Goal: Task Accomplishment & Management: Complete application form

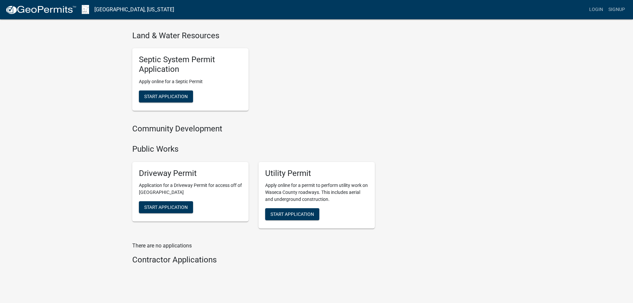
scroll to position [463, 0]
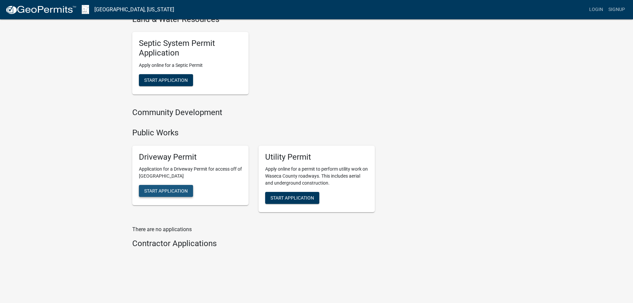
click at [170, 187] on button "Start Application" at bounding box center [166, 191] width 54 height 12
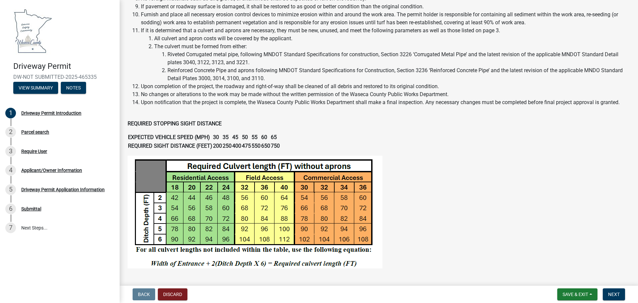
scroll to position [184, 0]
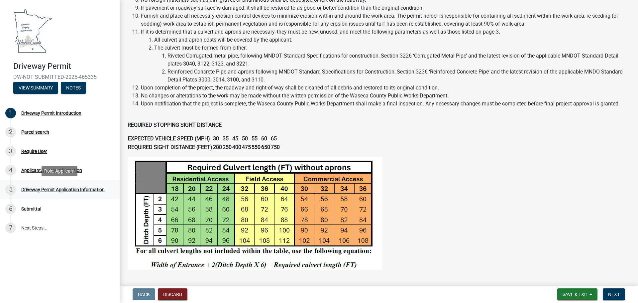
click at [68, 189] on div "Driveway Permit Application Information" at bounding box center [62, 189] width 83 height 5
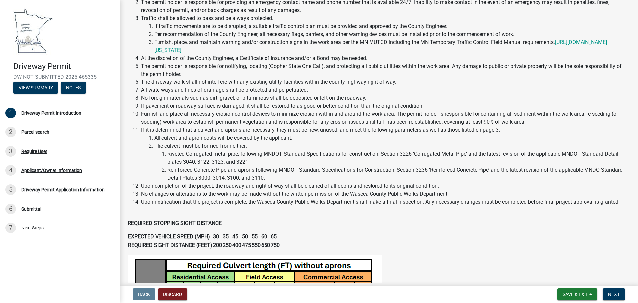
scroll to position [0, 0]
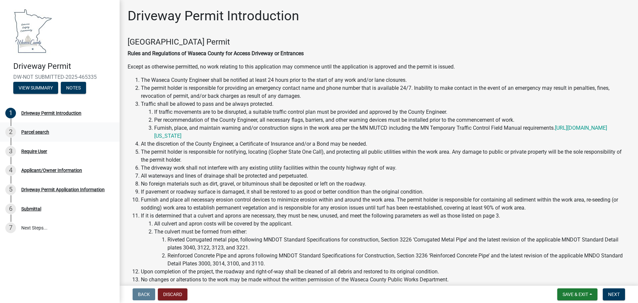
click at [36, 134] on div "Parcel search" at bounding box center [35, 132] width 28 height 5
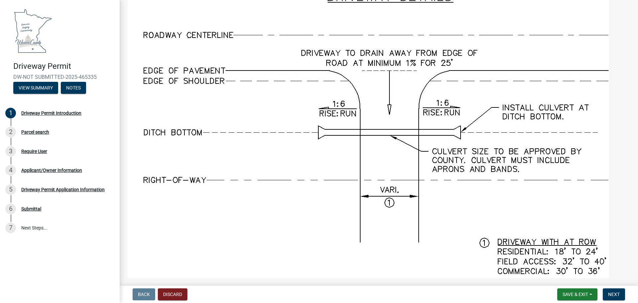
scroll to position [582, 0]
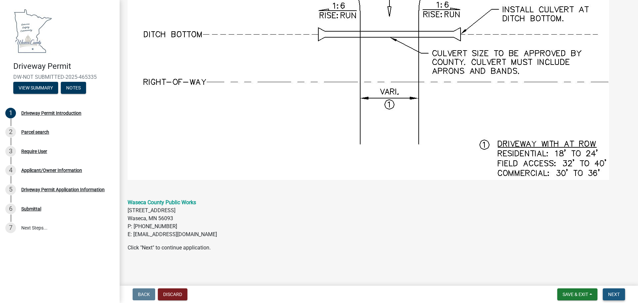
click at [612, 295] on span "Next" at bounding box center [614, 293] width 12 height 5
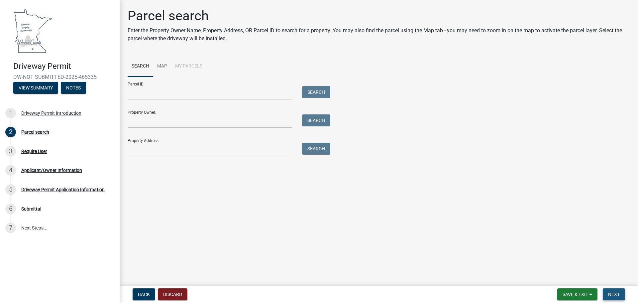
click at [615, 295] on span "Next" at bounding box center [614, 293] width 12 height 5
click at [613, 295] on span "Next" at bounding box center [614, 293] width 12 height 5
click at [34, 151] on div "Require User" at bounding box center [34, 151] width 26 height 5
click at [43, 187] on div "Driveway Permit Application Information" at bounding box center [62, 189] width 83 height 5
click at [166, 66] on link "Map" at bounding box center [162, 66] width 18 height 21
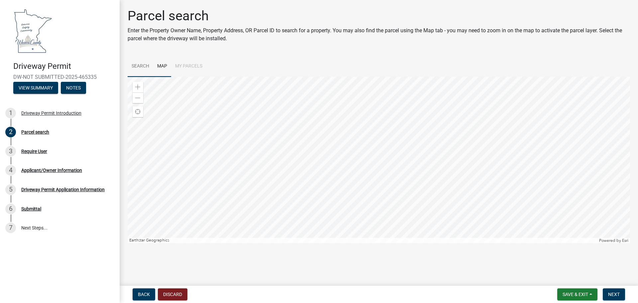
click at [143, 65] on link "Search" at bounding box center [141, 66] width 26 height 21
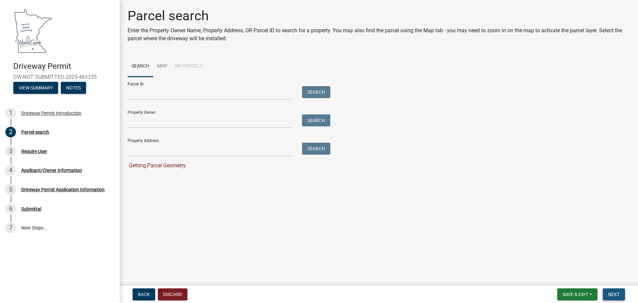
click at [613, 295] on span "Next" at bounding box center [614, 293] width 12 height 5
click at [153, 93] on input "Parcel ID:" at bounding box center [210, 93] width 164 height 14
paste input "120120100"
type input "120120100"
click at [321, 88] on button "Search" at bounding box center [316, 92] width 28 height 12
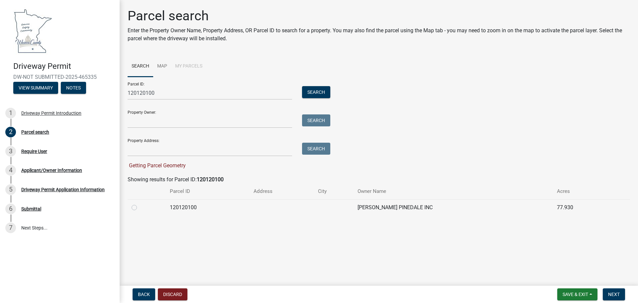
click at [139, 203] on label at bounding box center [139, 203] width 0 height 0
click at [139, 207] on input "radio" at bounding box center [141, 205] width 4 height 4
radio input "true"
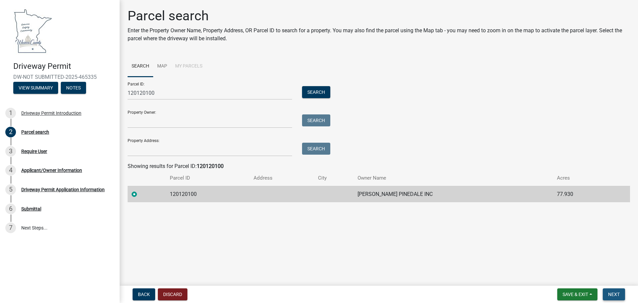
click at [613, 294] on span "Next" at bounding box center [614, 293] width 12 height 5
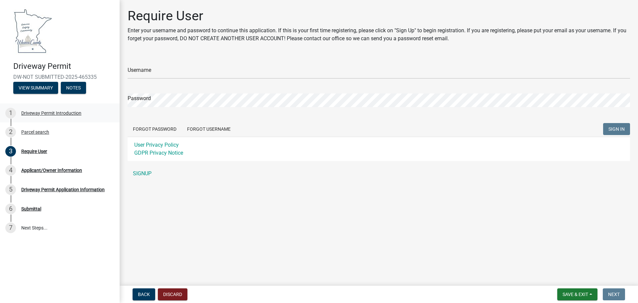
click at [57, 114] on div "Driveway Permit Introduction" at bounding box center [51, 113] width 60 height 5
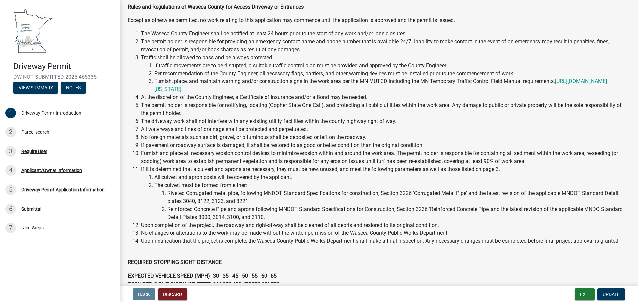
scroll to position [33, 0]
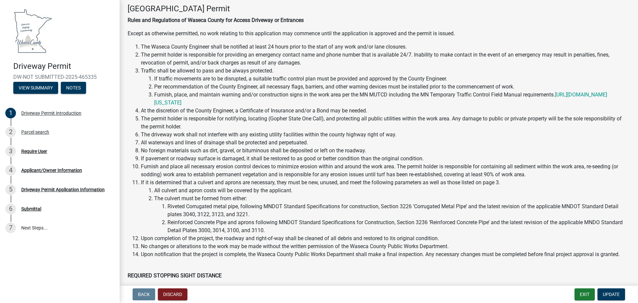
click at [304, 231] on li "Reinforced Concrete Pipe and aprons following MNDOT Standard Specifications for…" at bounding box center [398, 226] width 462 height 16
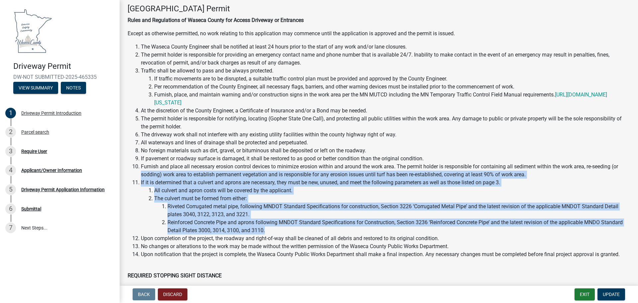
drag, startPoint x: 295, startPoint y: 231, endPoint x: 333, endPoint y: 184, distance: 60.6
click at [135, 177] on ol "The Waseca County Engineer shall be notified at least 24 hours prior to the sta…" at bounding box center [379, 154] width 502 height 223
click at [370, 196] on li "The culvert must be formed from either: Riveted Corrugated metal pipe, followin…" at bounding box center [392, 214] width 476 height 40
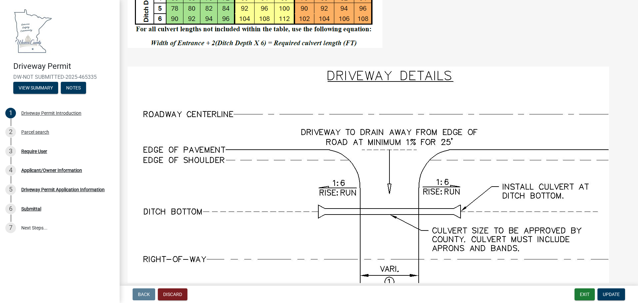
scroll to position [416, 0]
